Goal: Transaction & Acquisition: Purchase product/service

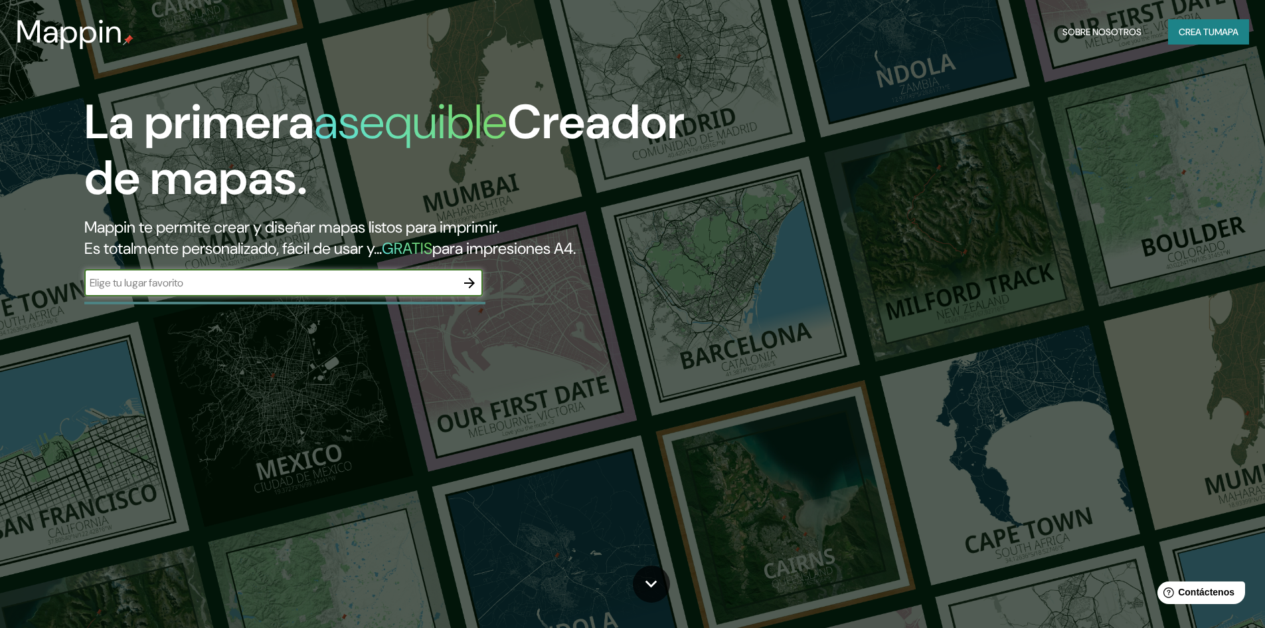
click at [372, 275] on input "text" at bounding box center [270, 282] width 372 height 15
type input "[GEOGRAPHIC_DATA] [GEOGRAPHIC_DATA]"
click at [473, 285] on icon "button" at bounding box center [469, 283] width 11 height 11
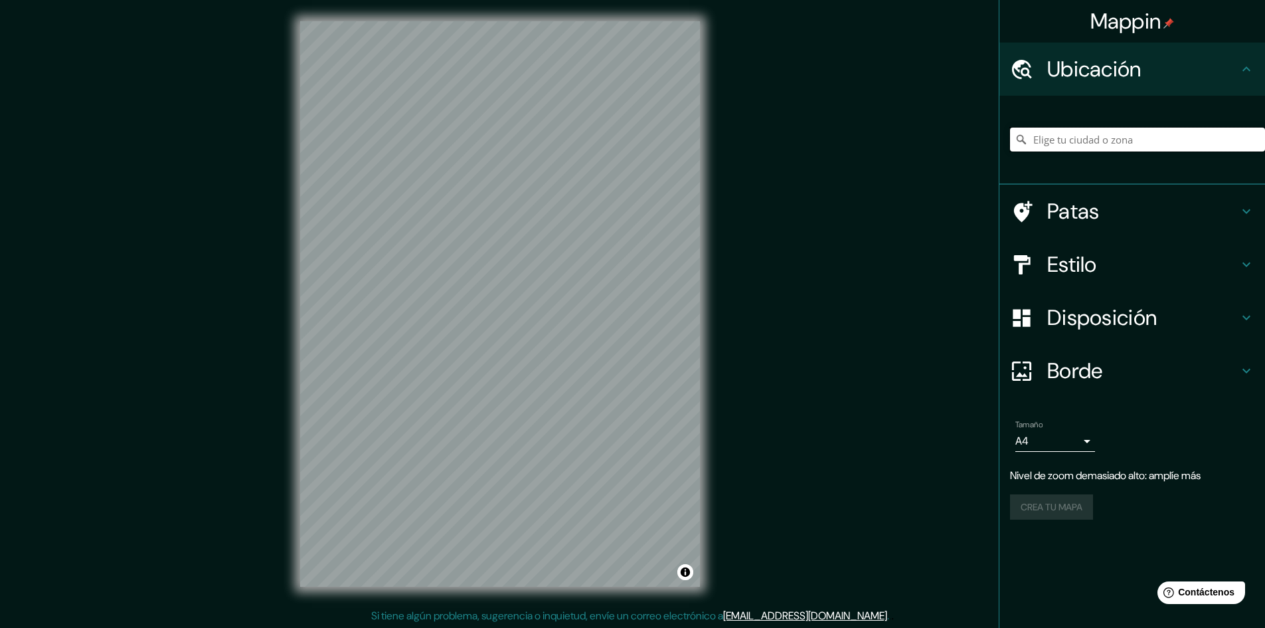
click at [1170, 149] on input "Elige tu ciudad o zona" at bounding box center [1137, 140] width 255 height 24
type input "[GEOGRAPHIC_DATA], [GEOGRAPHIC_DATA], [GEOGRAPHIC_DATA]"
click at [1083, 264] on font "Estilo" at bounding box center [1073, 264] width 50 height 28
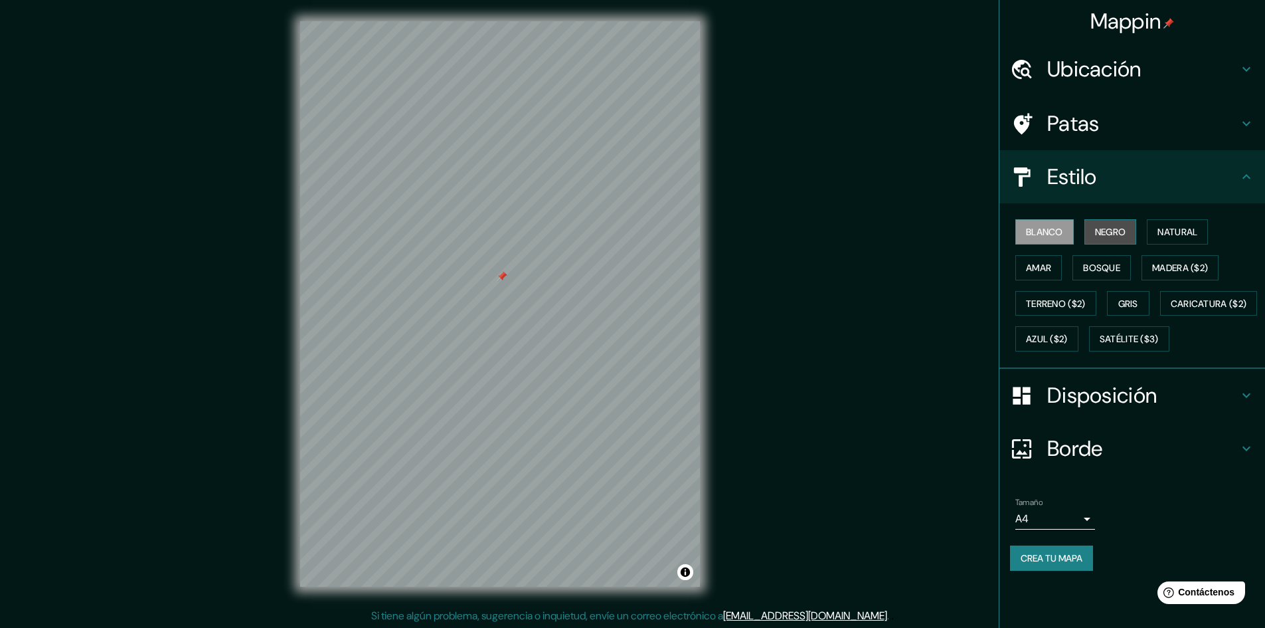
click at [1092, 236] on button "Negro" at bounding box center [1111, 231] width 52 height 25
click at [1050, 237] on font "Blanco" at bounding box center [1044, 232] width 37 height 12
click at [1123, 72] on font "Ubicación" at bounding box center [1095, 69] width 94 height 28
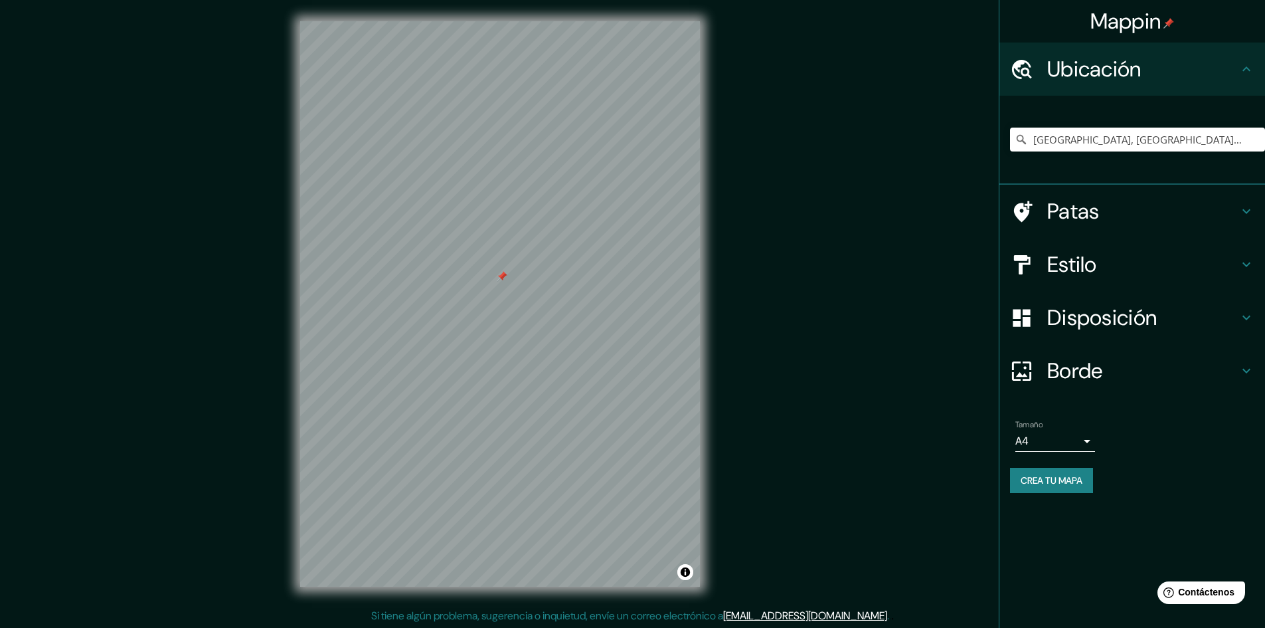
click at [1101, 216] on h4 "Patas" at bounding box center [1143, 211] width 191 height 27
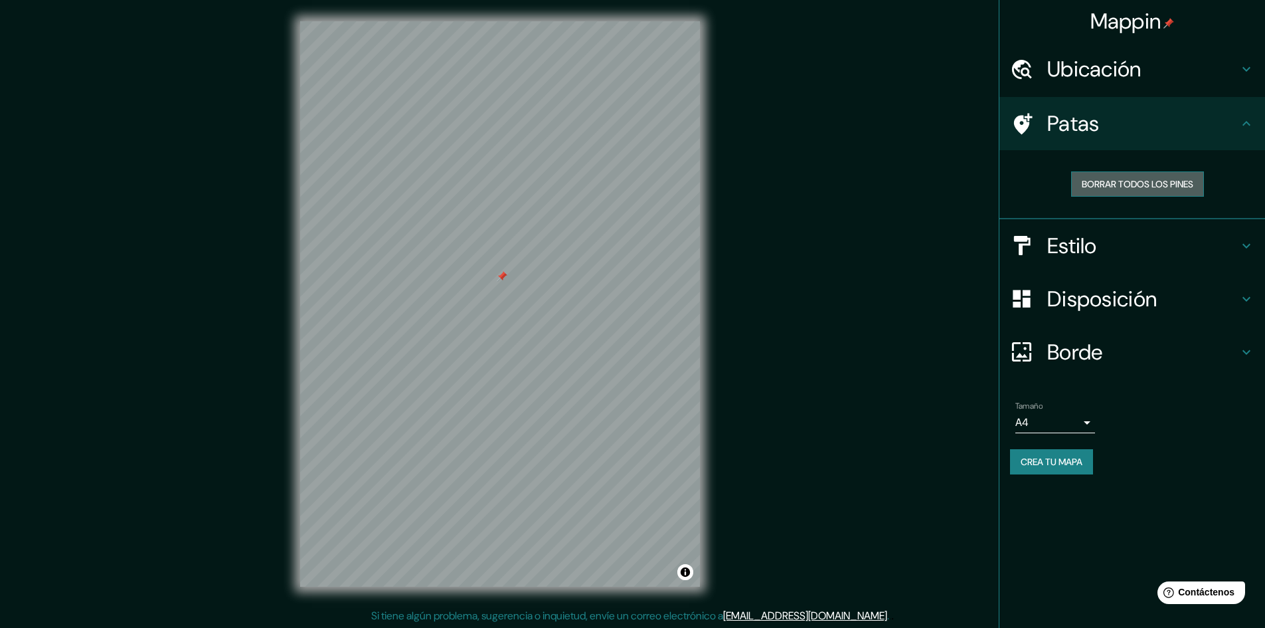
click at [1097, 191] on font "Borrar todos los pines" at bounding box center [1138, 183] width 112 height 17
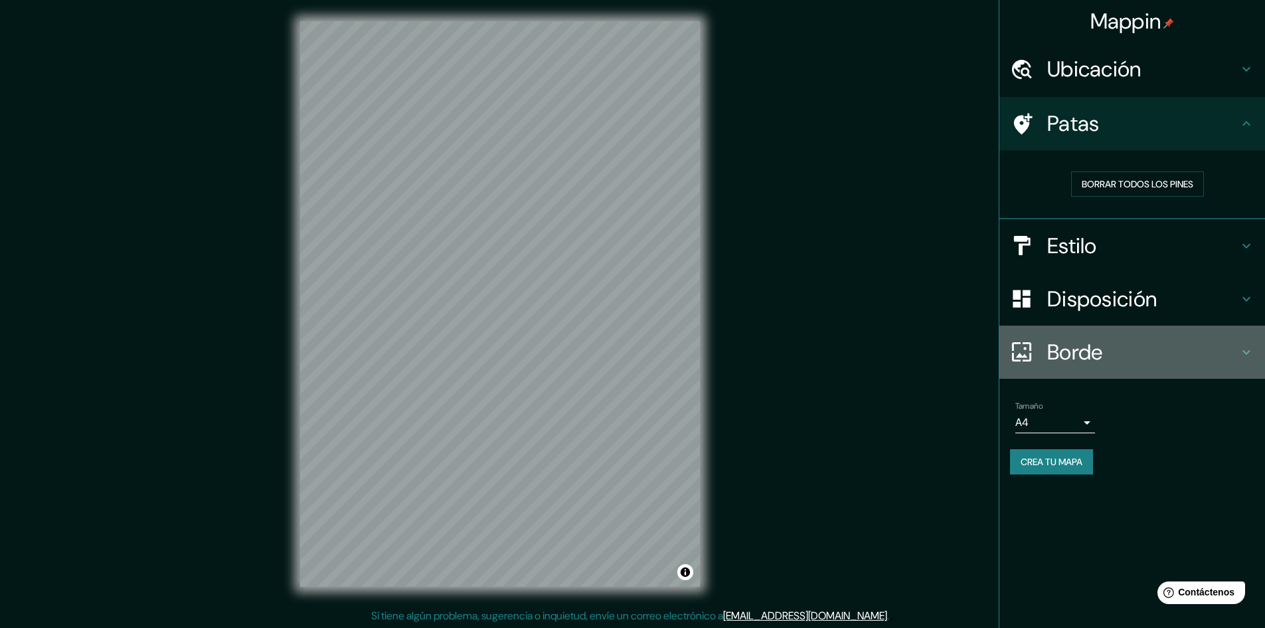
click at [1092, 351] on font "Borde" at bounding box center [1076, 352] width 56 height 28
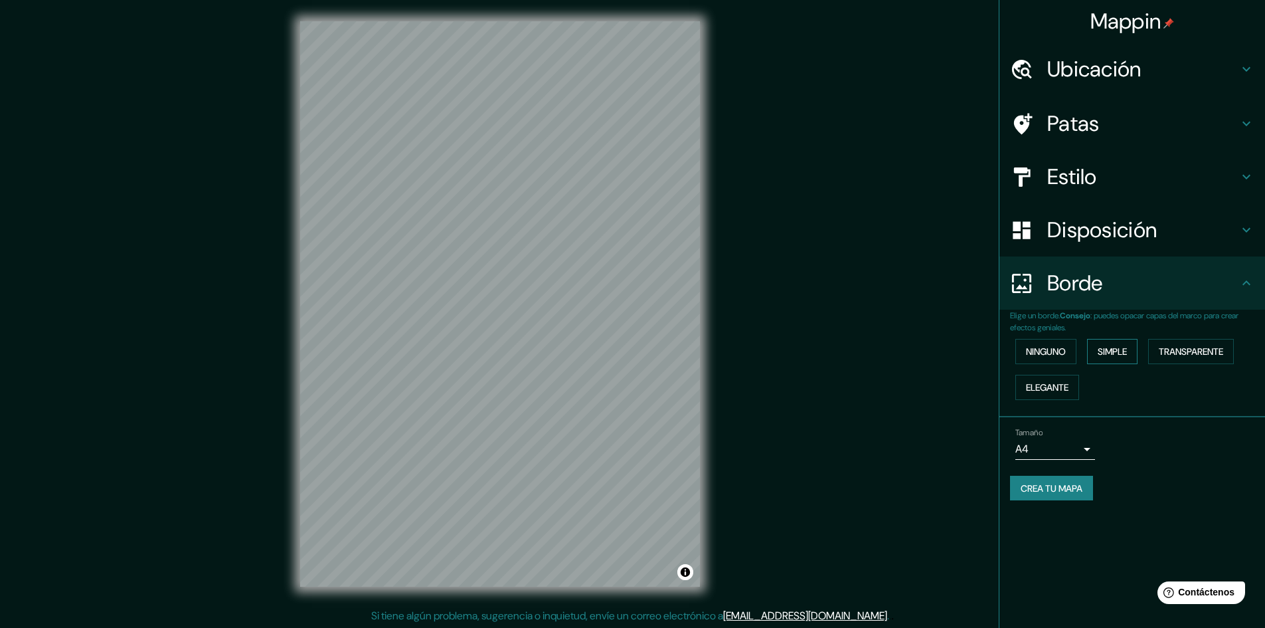
click at [1099, 347] on button "Simple" at bounding box center [1112, 351] width 50 height 25
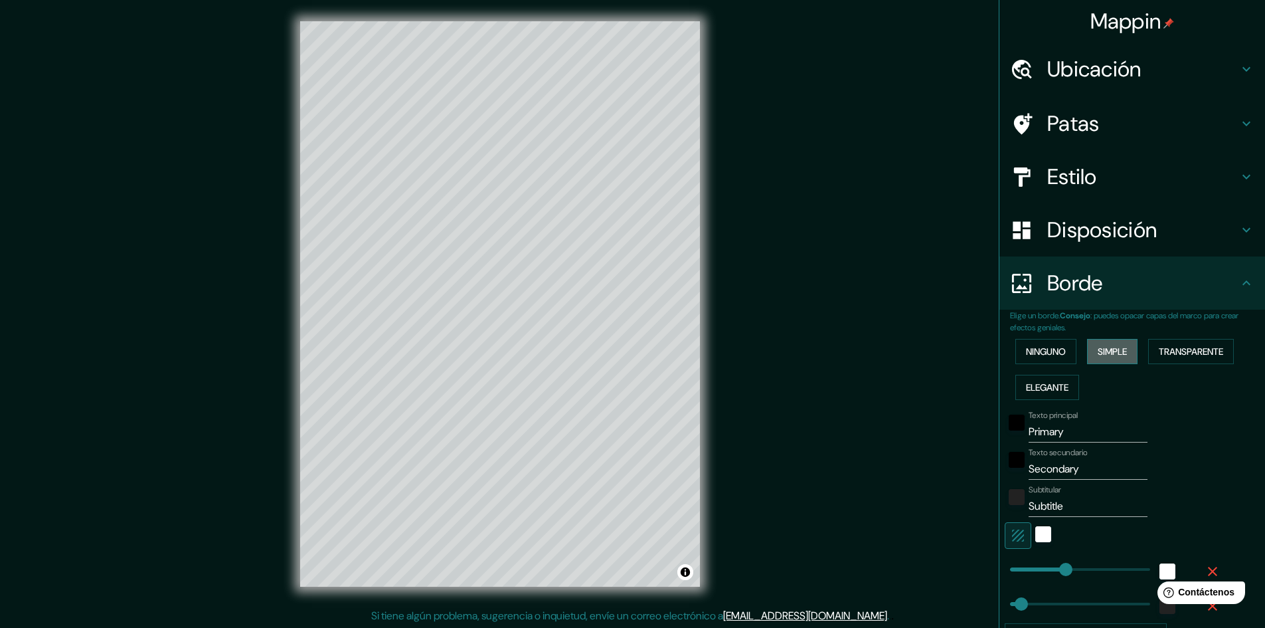
click at [1099, 347] on font "Simple" at bounding box center [1112, 351] width 29 height 12
type input "241"
type input "48"
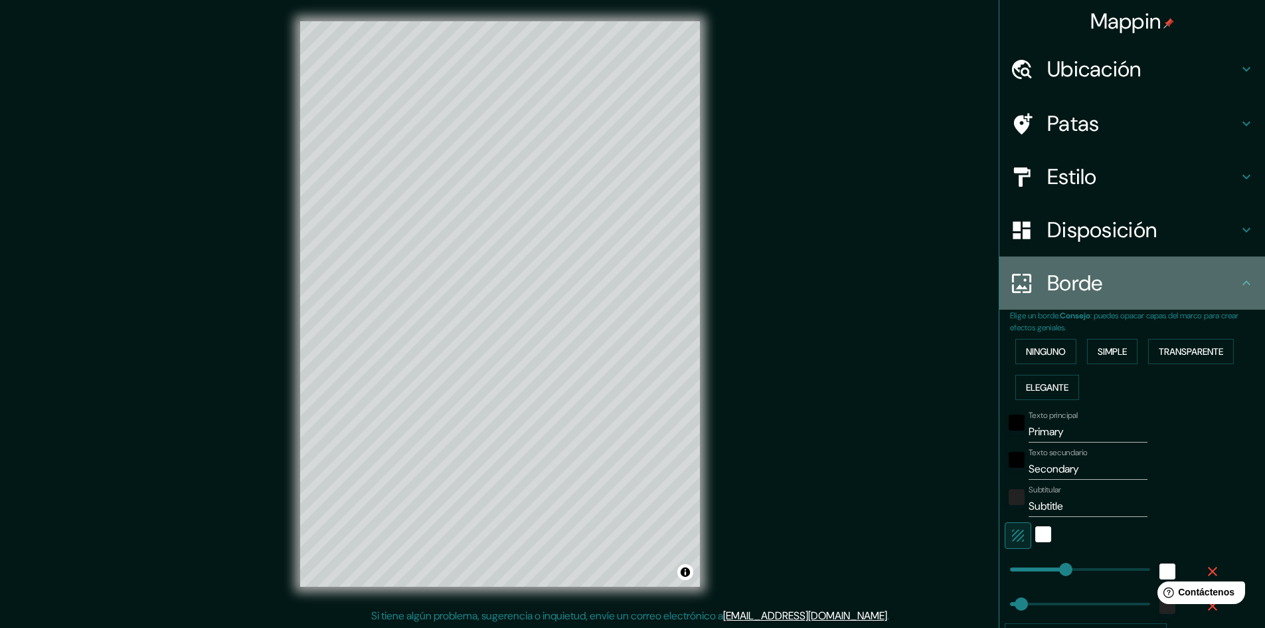
click at [1096, 283] on h4 "Borde" at bounding box center [1143, 283] width 191 height 27
